Goal: Information Seeking & Learning: Learn about a topic

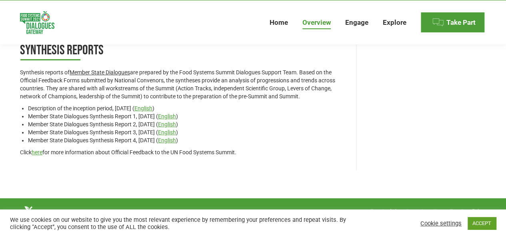
scroll to position [1605, 0]
click at [490, 224] on link "ACCEPT" at bounding box center [482, 223] width 28 height 12
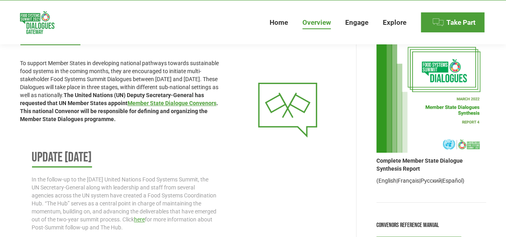
scroll to position [0, 0]
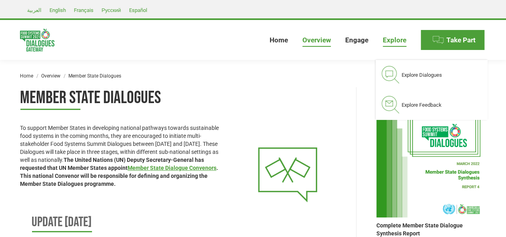
click at [393, 38] on span "Explore" at bounding box center [395, 40] width 24 height 8
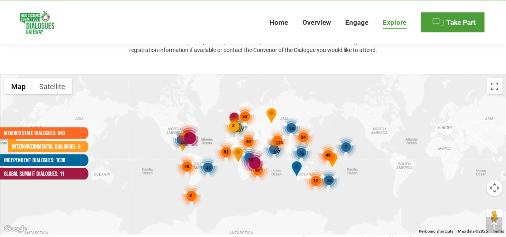
scroll to position [160, 0]
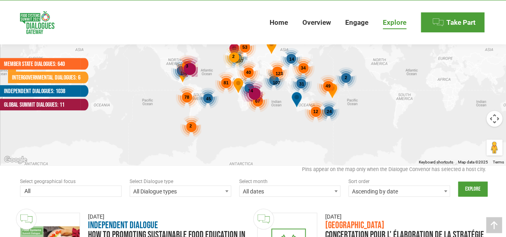
click at [113, 192] on span at bounding box center [71, 192] width 102 height 13
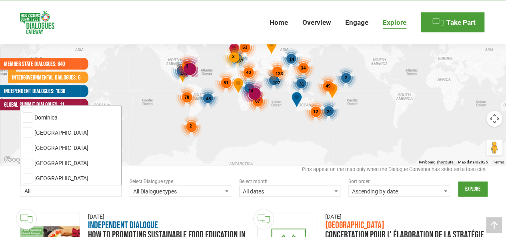
scroll to position [800, 0]
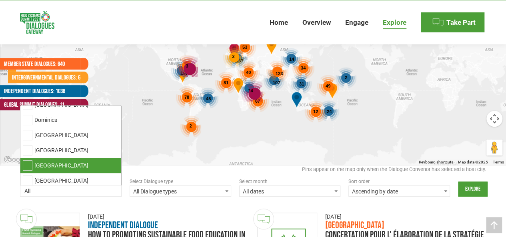
click at [80, 160] on li "Egypt" at bounding box center [70, 165] width 101 height 15
select select "egypt"
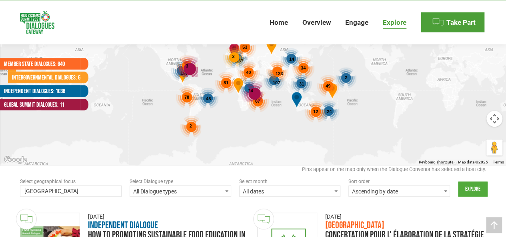
click at [476, 186] on input "Explore" at bounding box center [473, 189] width 30 height 15
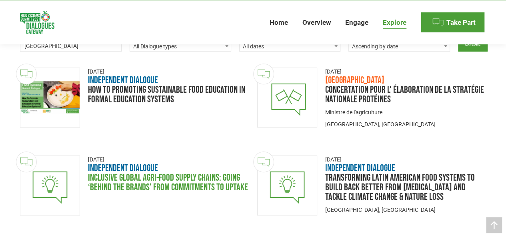
scroll to position [293, 0]
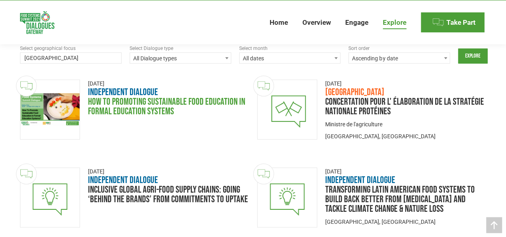
click at [115, 106] on link "How to Promoting Sustainable Food Education in Formal Education Systems" at bounding box center [166, 106] width 157 height 21
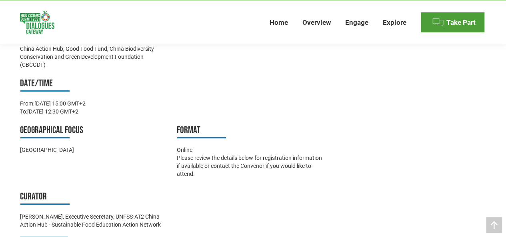
scroll to position [240, 0]
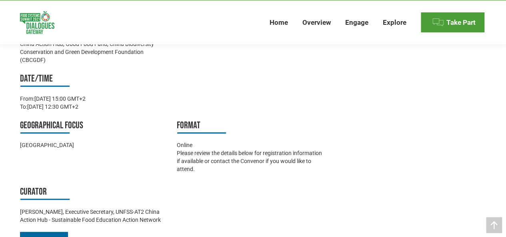
click at [158, 163] on div "Geographical focus [GEOGRAPHIC_DATA]" at bounding box center [94, 148] width 149 height 59
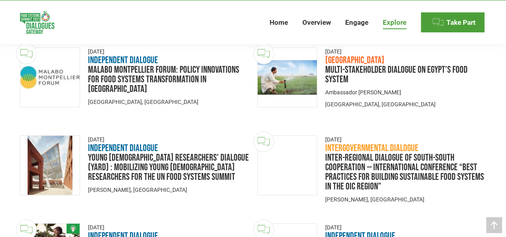
scroll to position [992, 0]
